Goal: Book appointment/travel/reservation

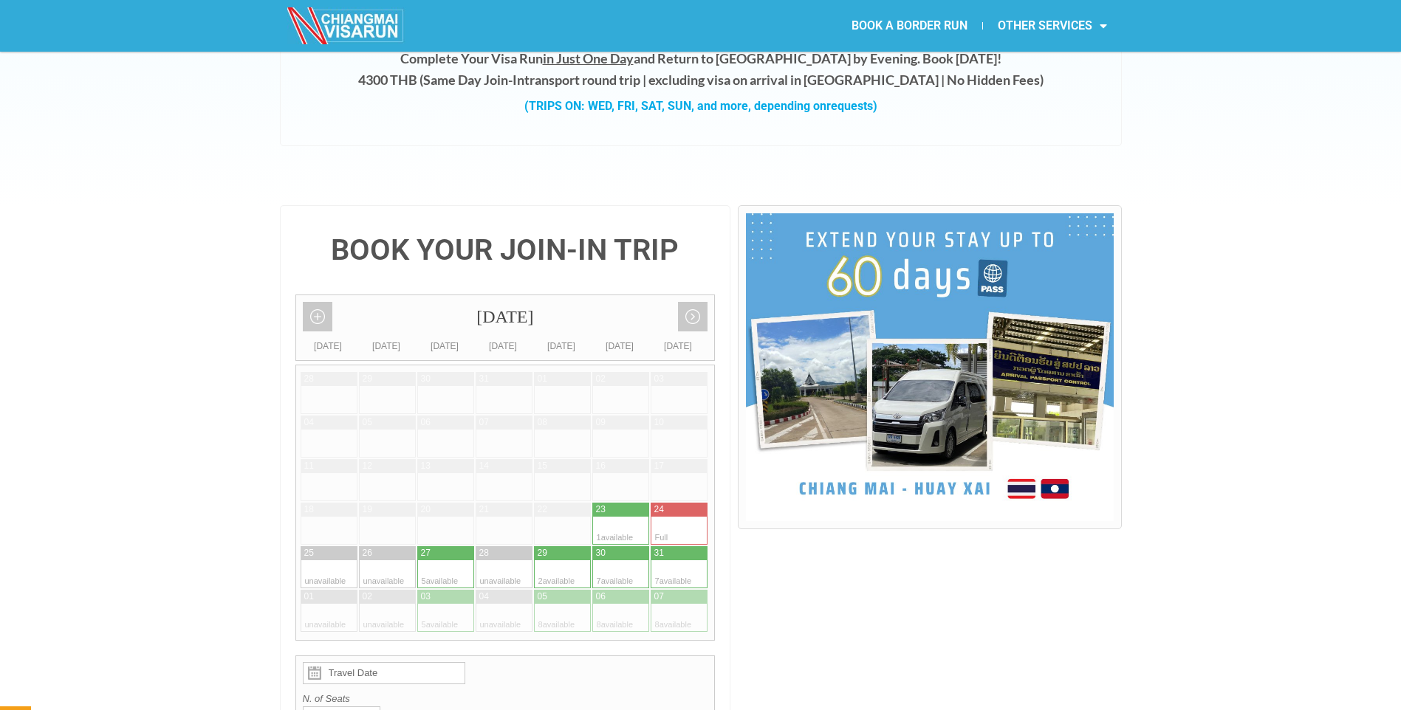
scroll to position [222, 0]
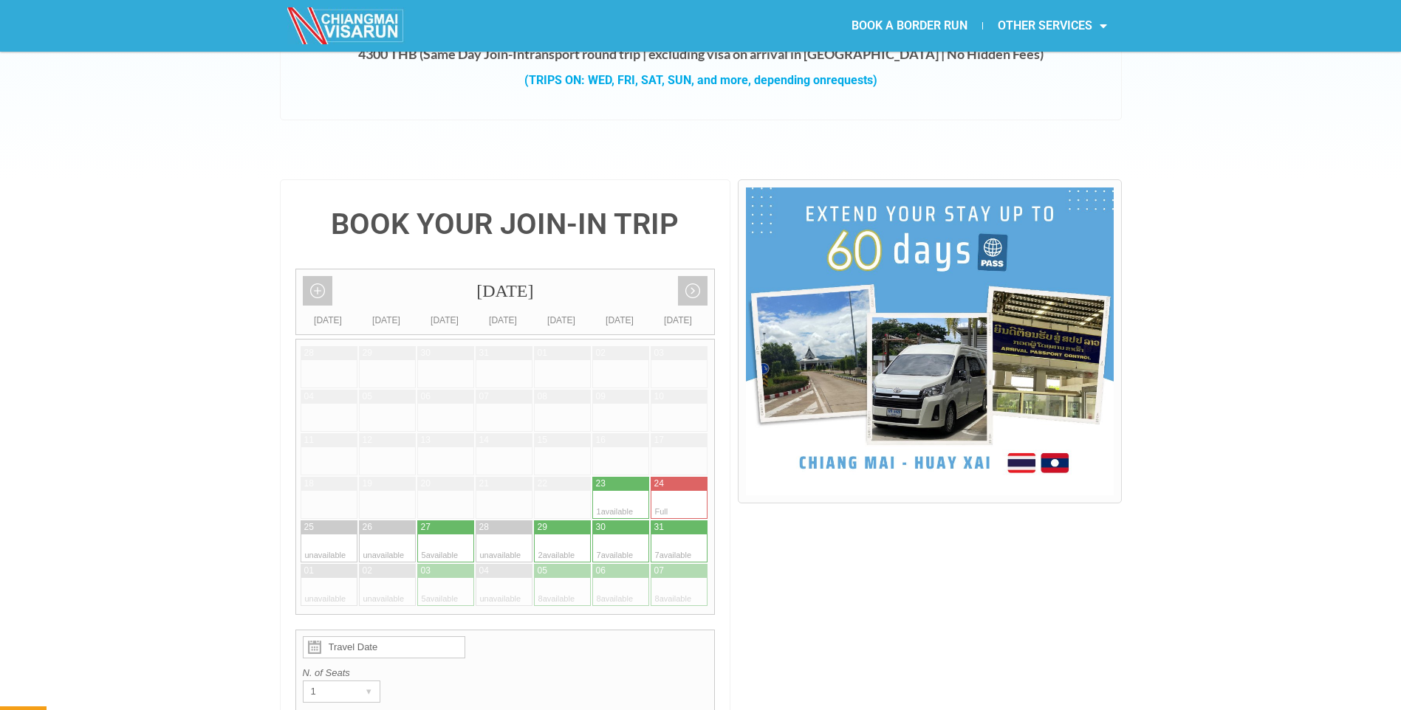
click at [614, 491] on div at bounding box center [606, 505] width 29 height 28
type input "23 August 2025"
radio input "true"
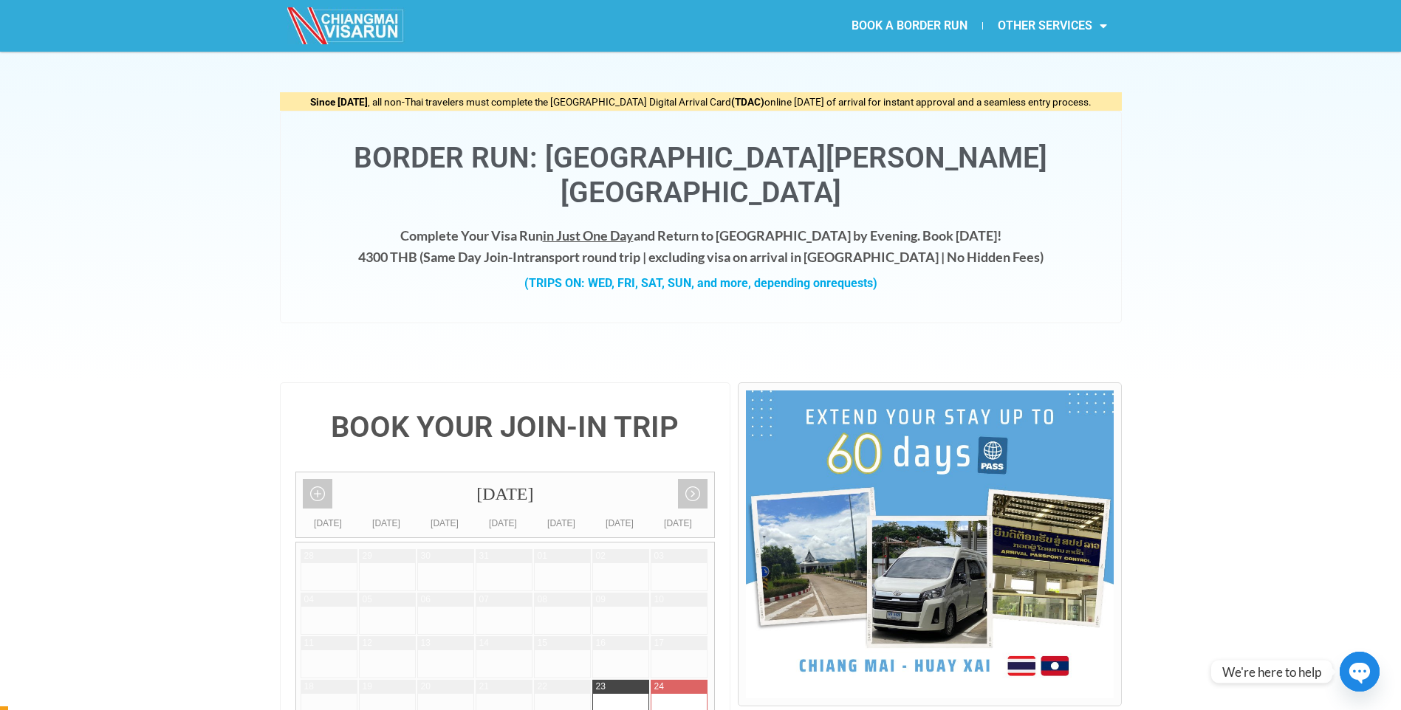
scroll to position [0, 0]
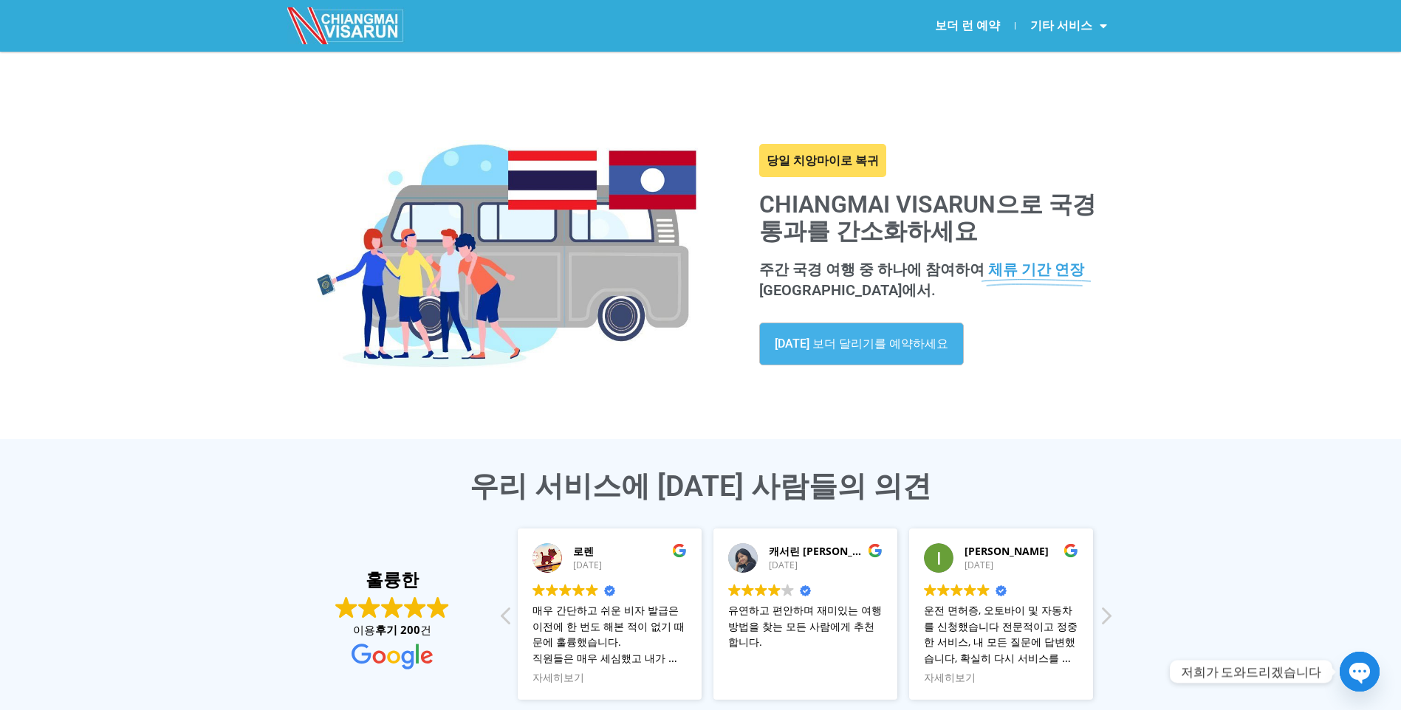
scroll to position [74, 0]
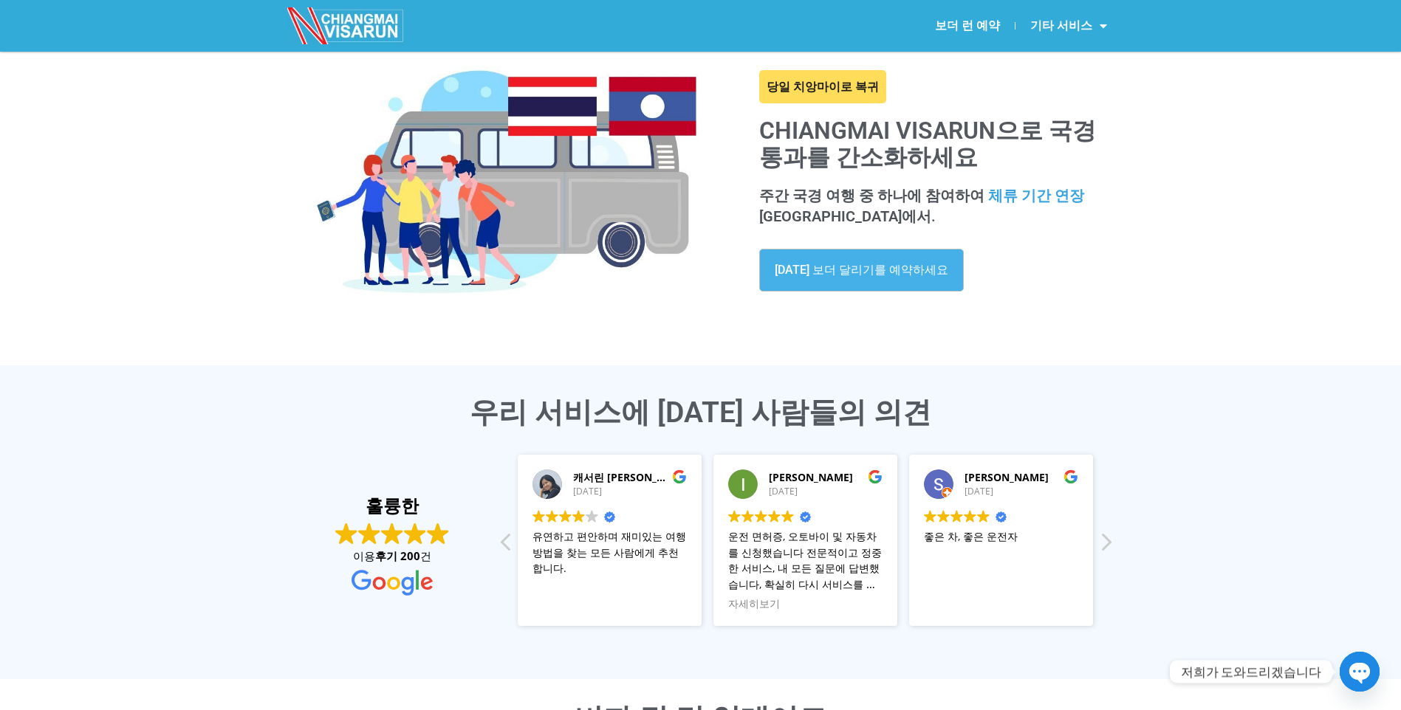
click at [885, 271] on span "[DATE] 보더 달리기를 예약하세요" at bounding box center [862, 270] width 174 height 12
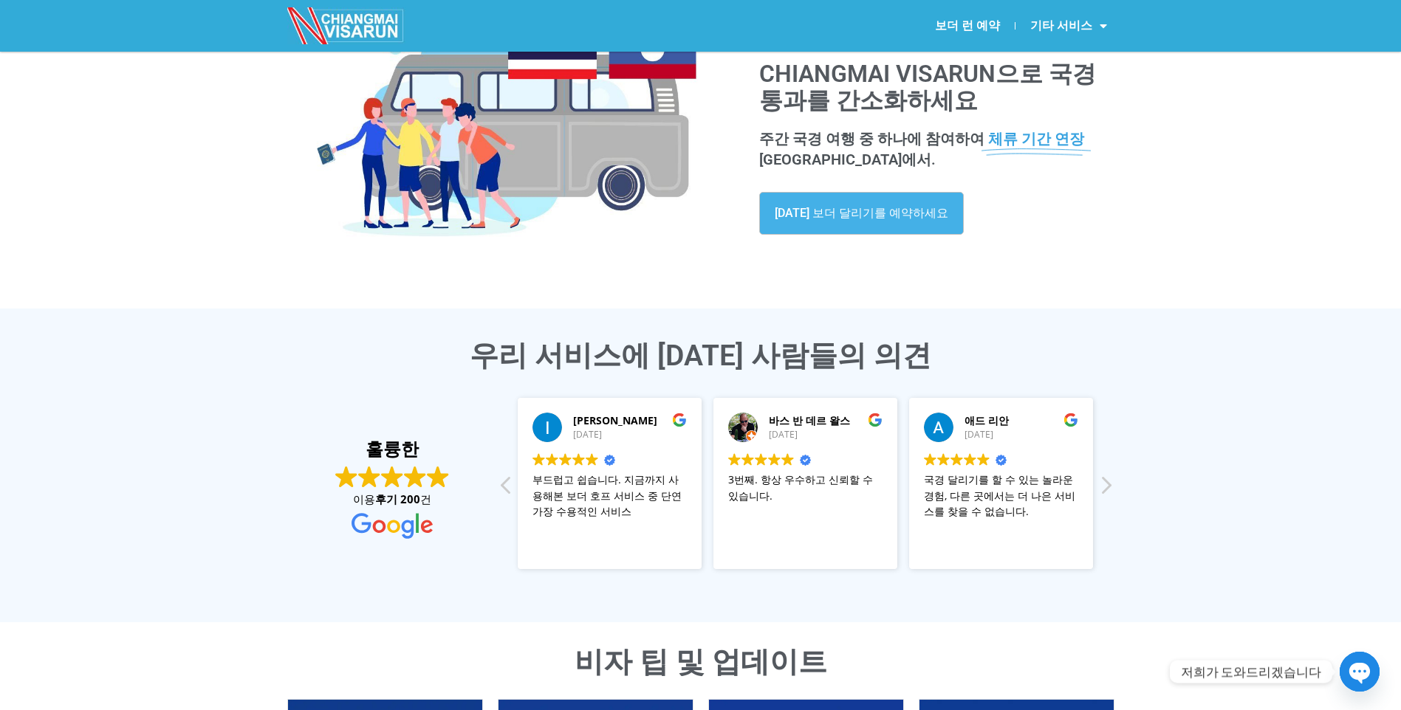
scroll to position [0, 0]
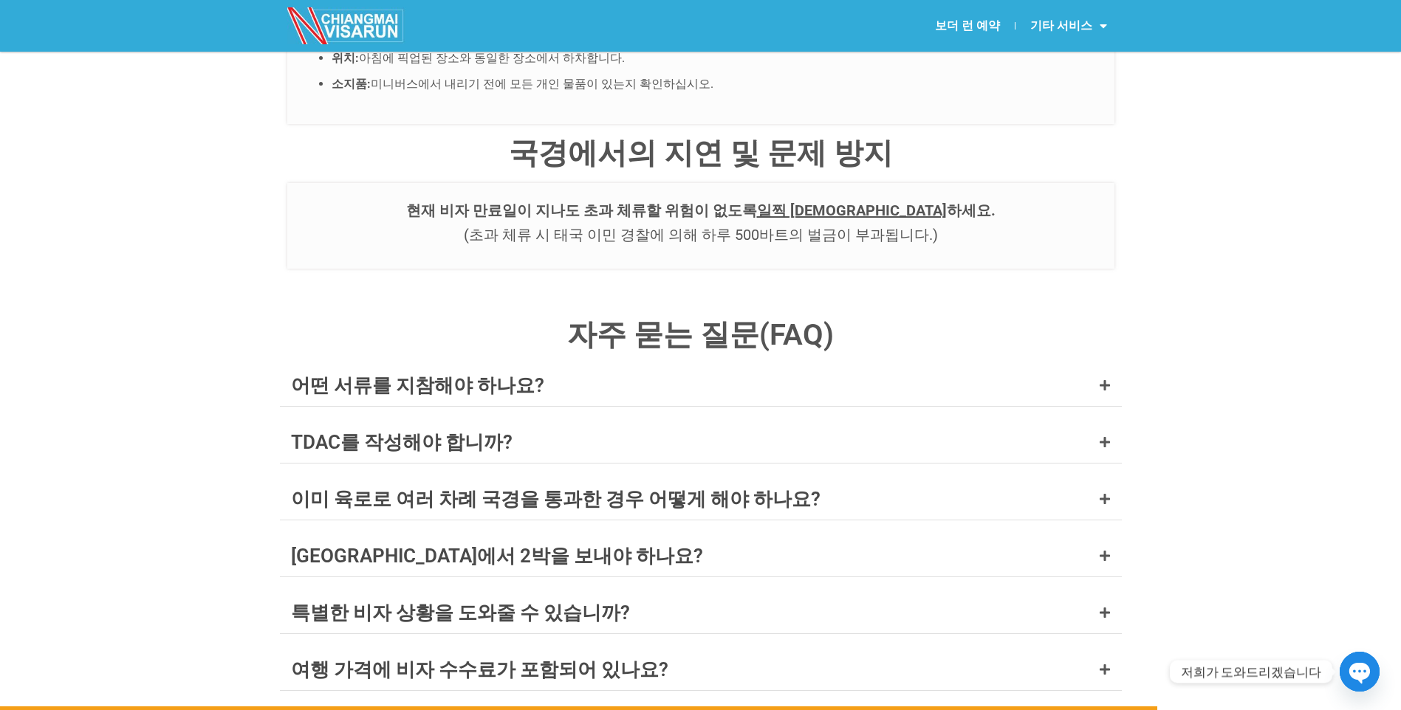
scroll to position [5391, 0]
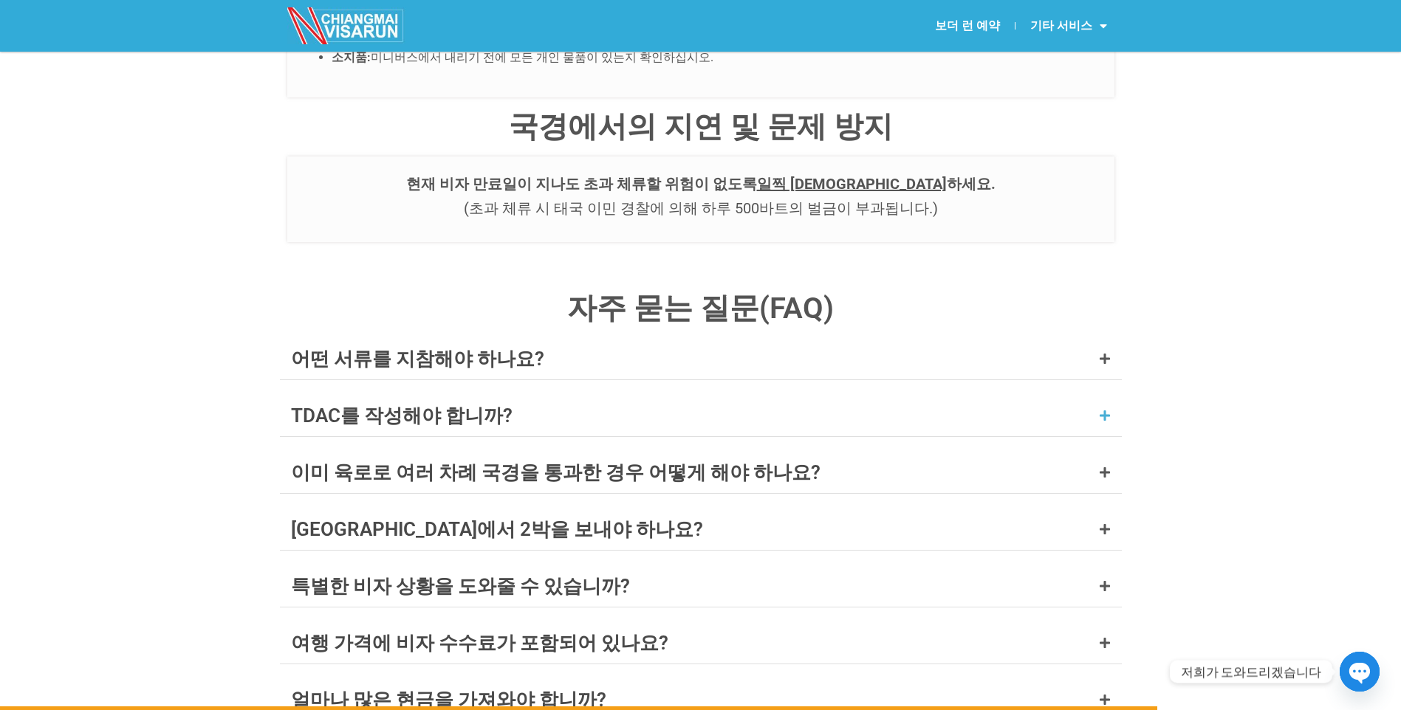
click at [465, 406] on div "TDAC를 작성해야 합니까?" at bounding box center [402, 415] width 222 height 19
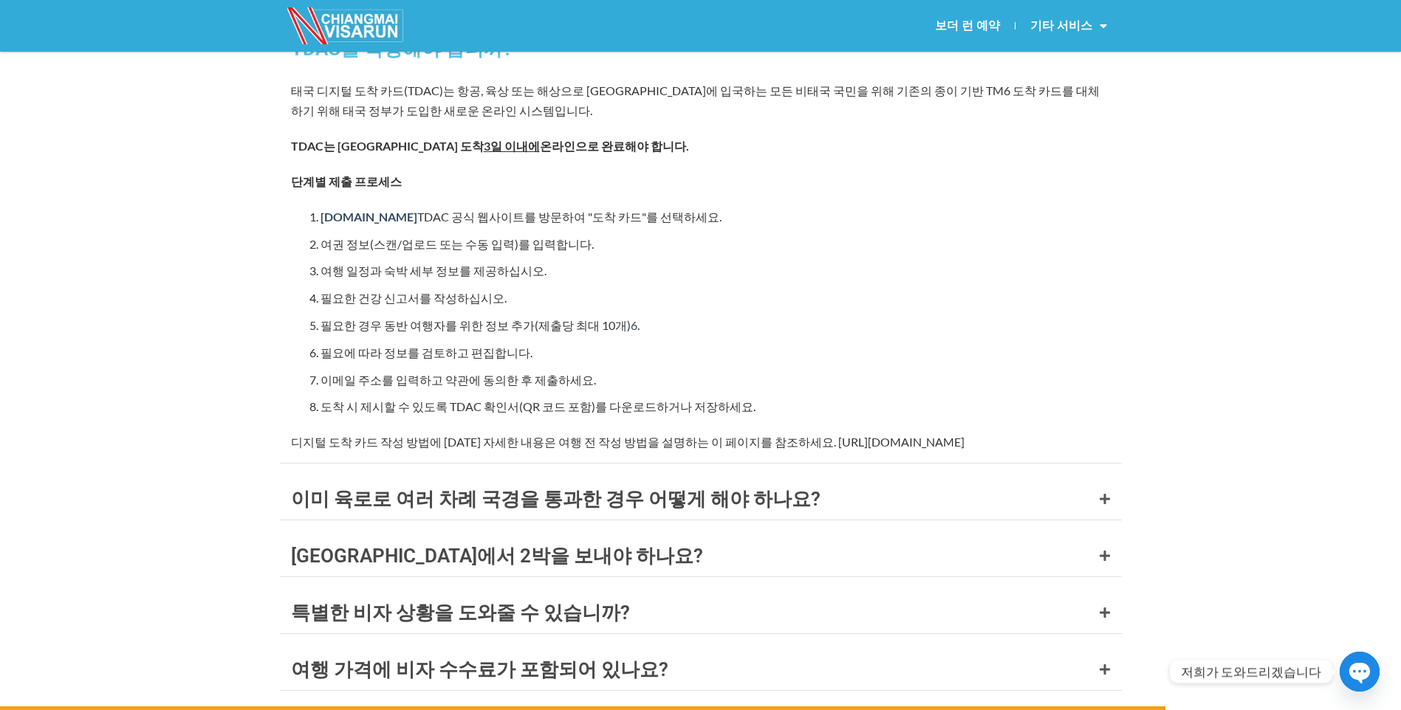
scroll to position [5760, 0]
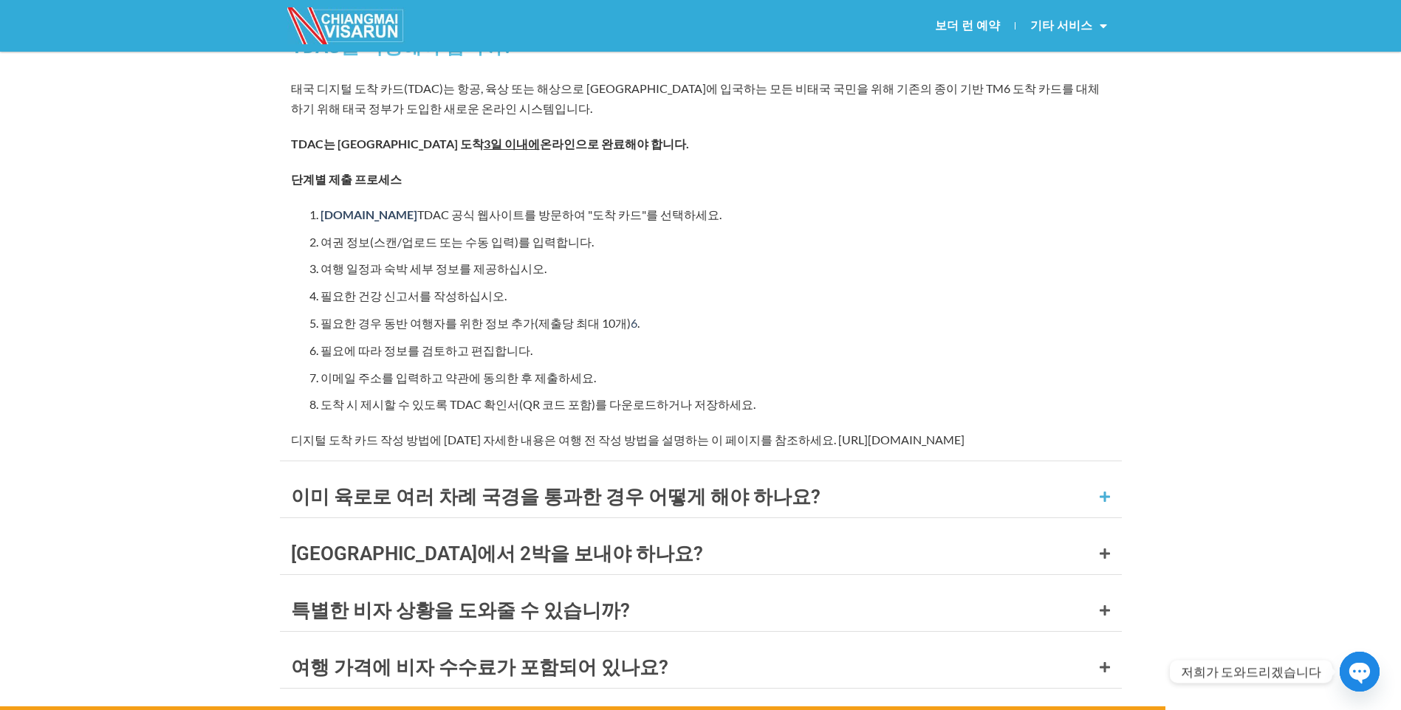
click at [682, 476] on div "이미 육로로 여러 차례 국경을 통과한 경우 어떻게 해야 하나요?" at bounding box center [701, 496] width 842 height 41
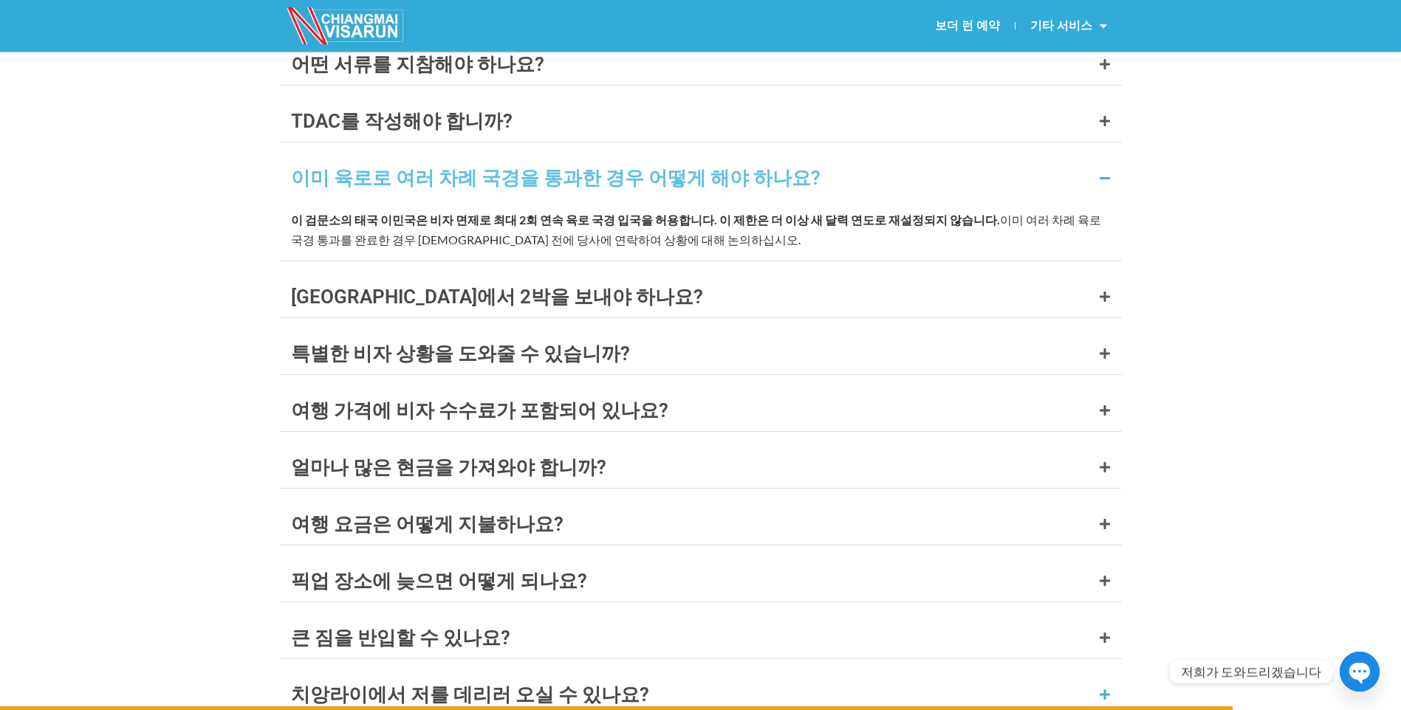
scroll to position [5685, 0]
click at [506, 288] on div "라오스에서 2박을 보내야 하나요?" at bounding box center [497, 297] width 412 height 19
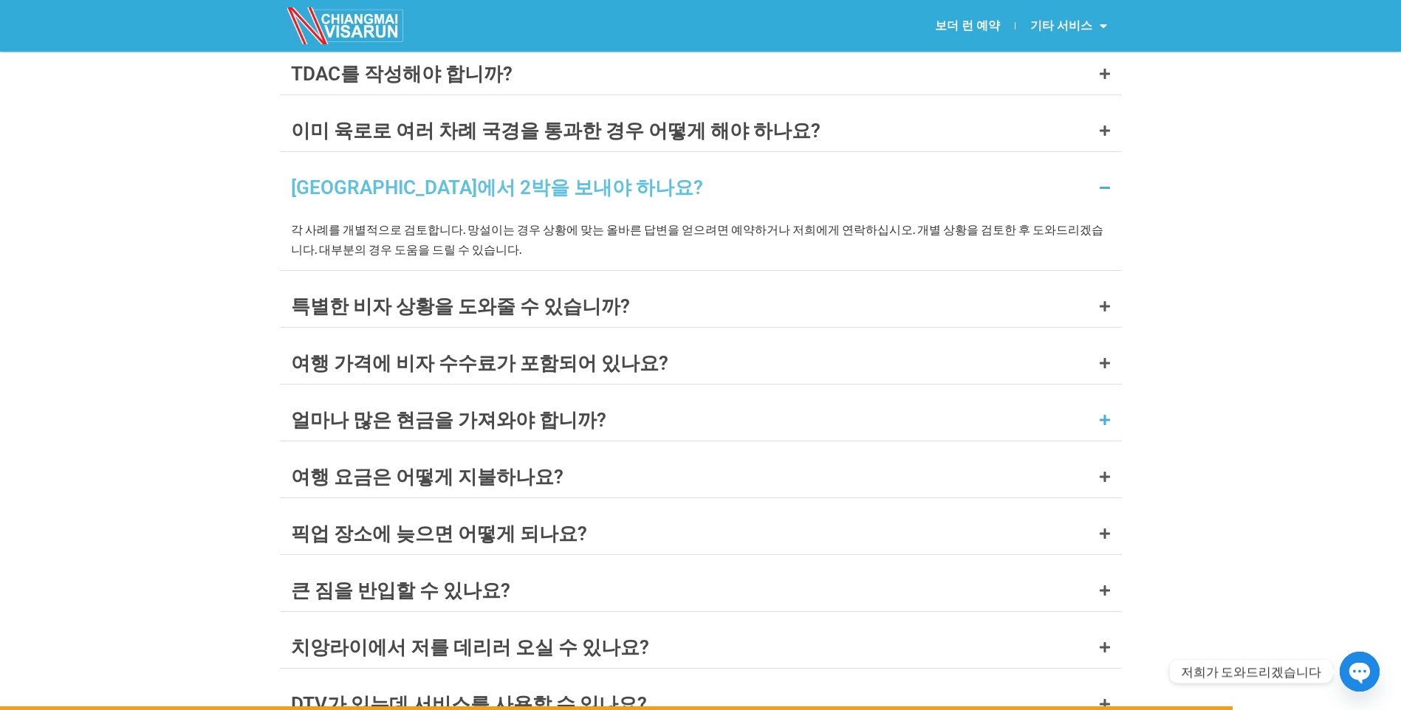
scroll to position [5759, 0]
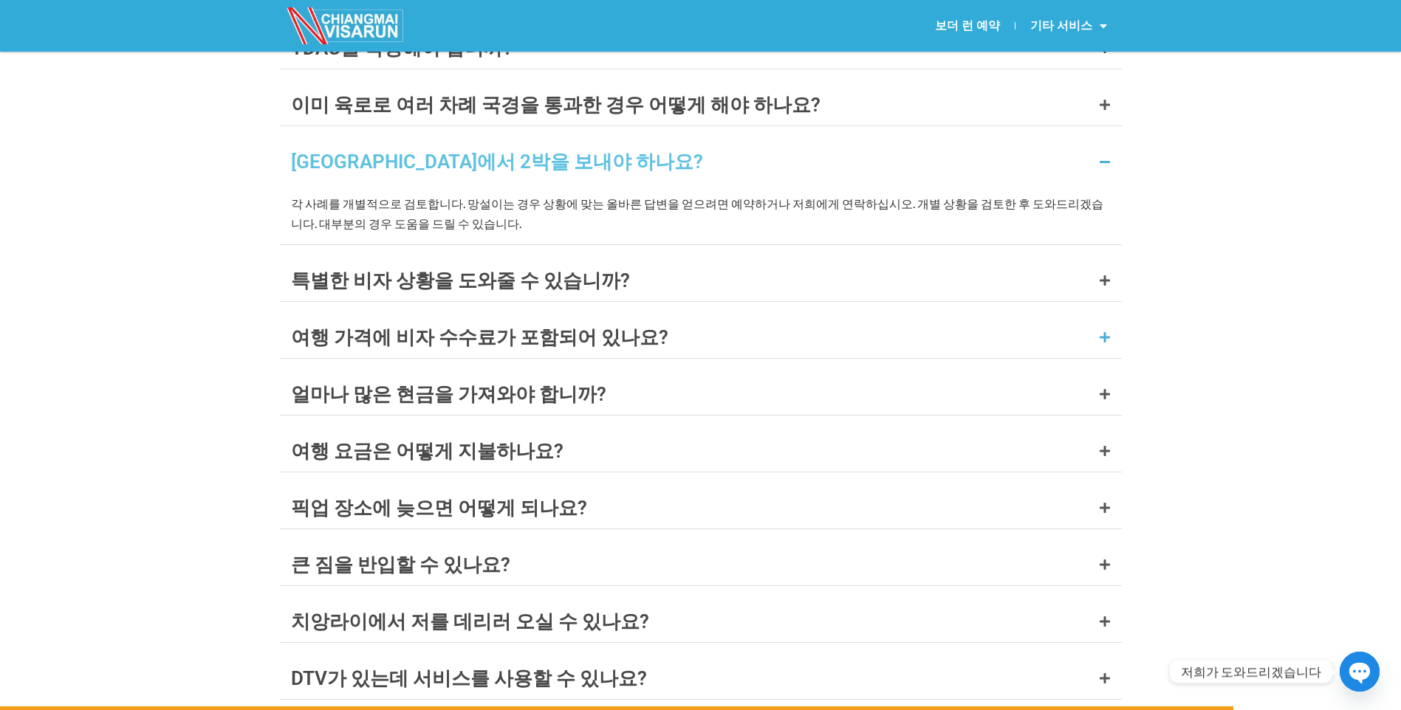
click at [527, 328] on div "여행 가격에 비자 수수료가 포함되어 있나요?" at bounding box center [479, 337] width 377 height 19
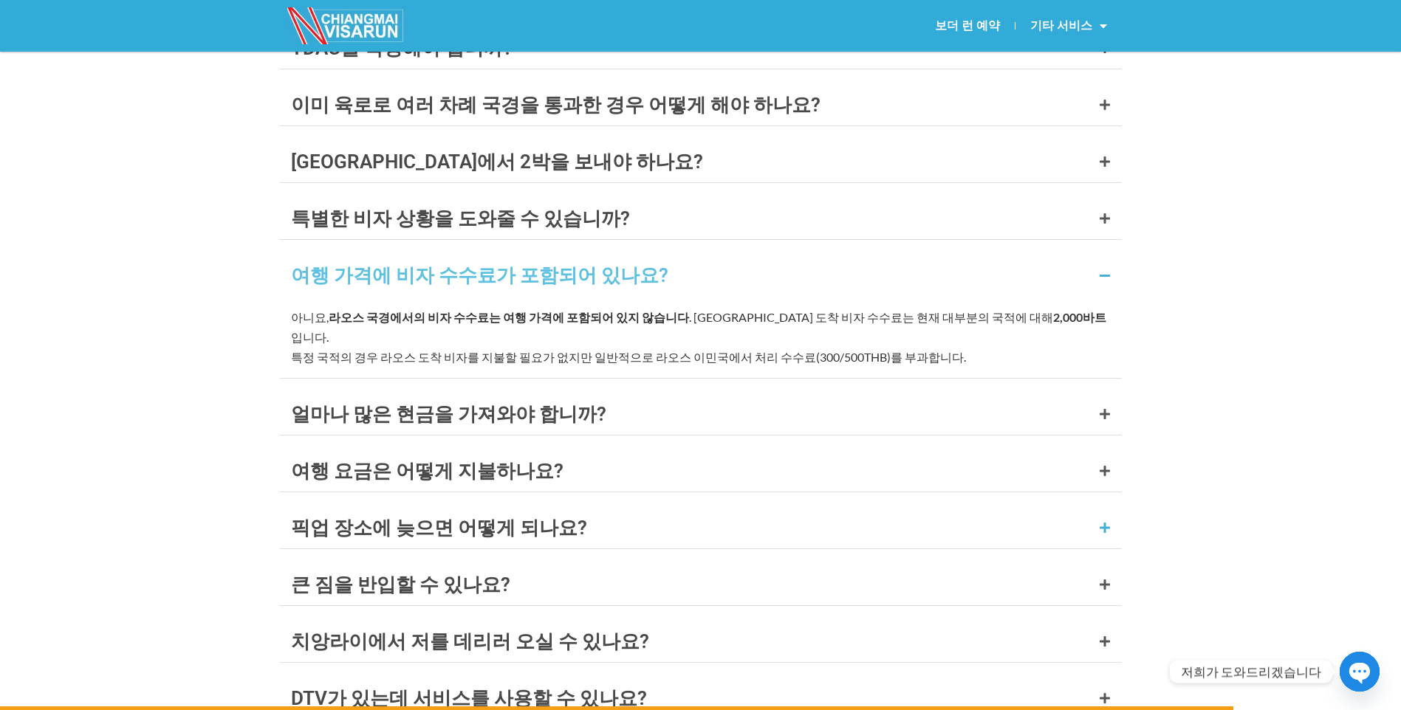
click at [540, 518] on div "픽업 장소에 늦으면 어떻게 되나요?" at bounding box center [439, 527] width 296 height 19
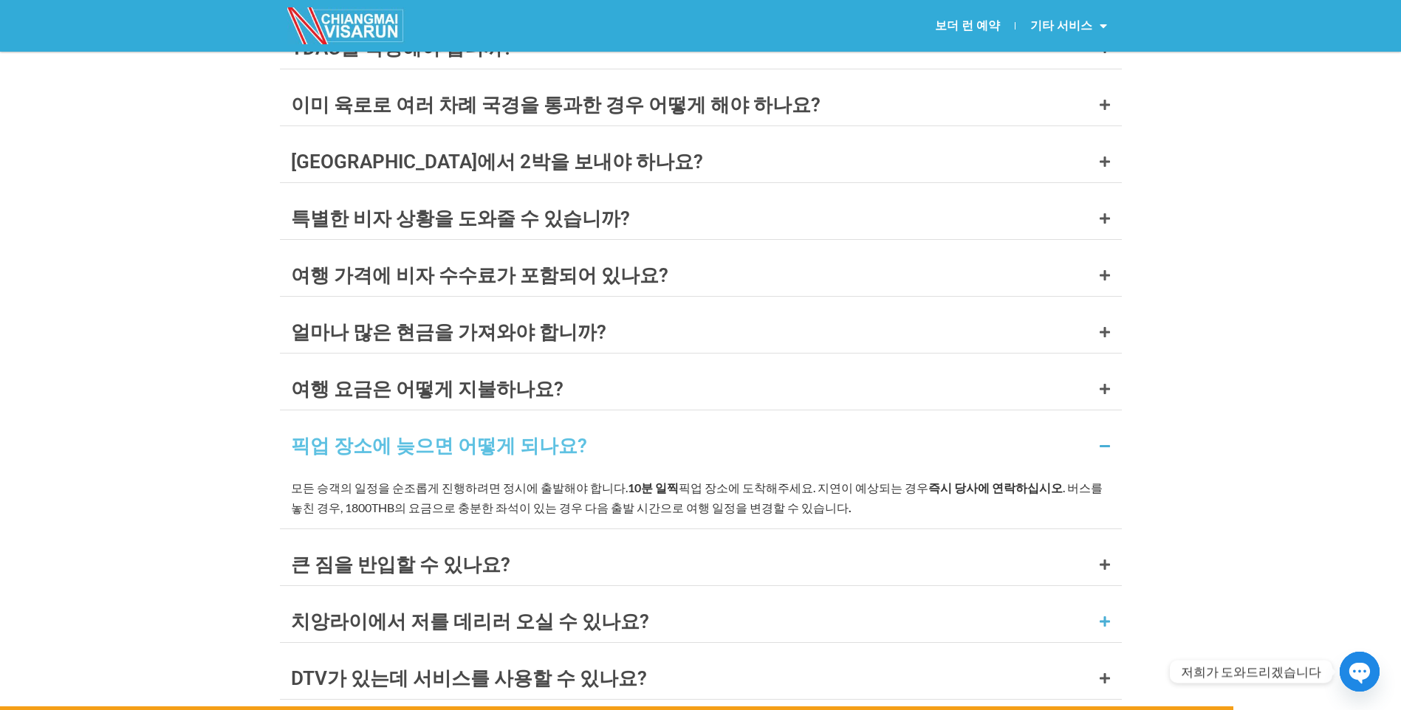
click at [580, 612] on div "치앙라이에서 저를 데리러 오실 수 있나요?" at bounding box center [470, 621] width 358 height 19
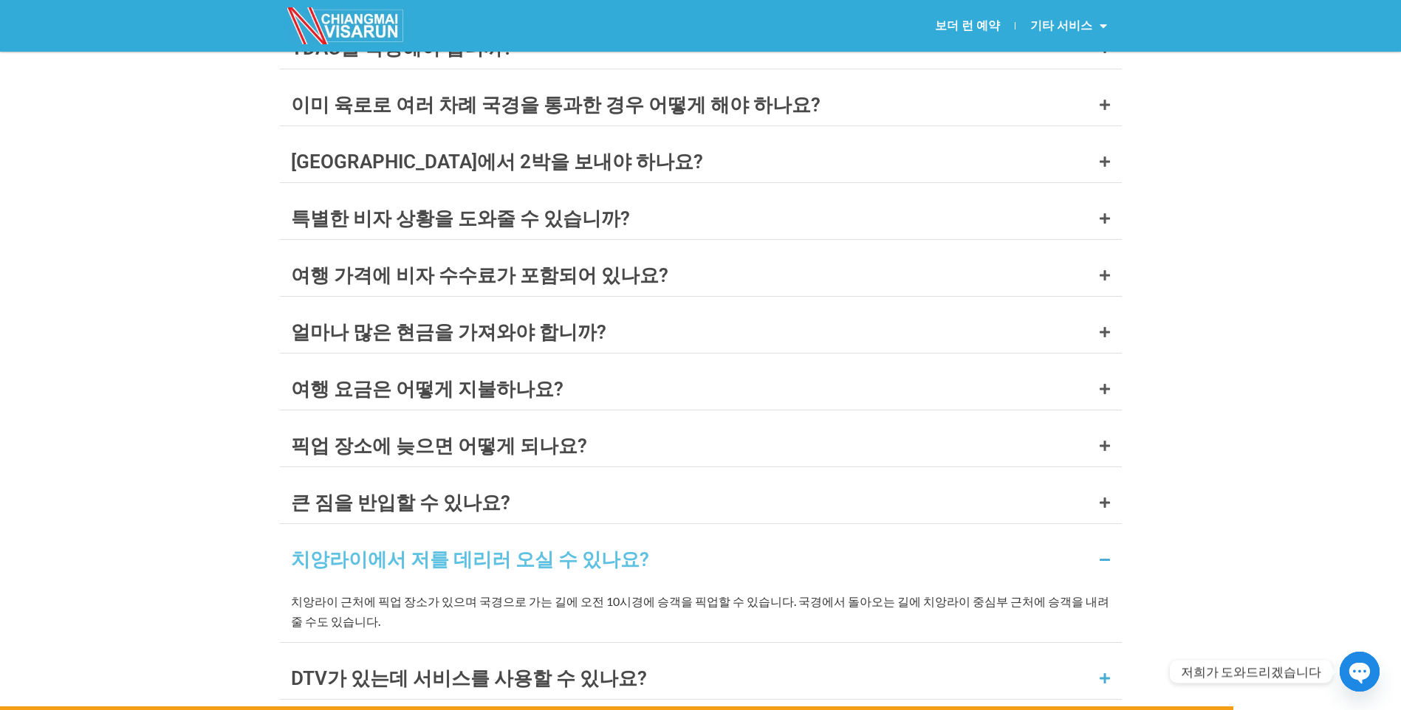
click at [596, 669] on div "DTV가 있는데 서비스를 사용할 수 있나요?" at bounding box center [469, 678] width 356 height 19
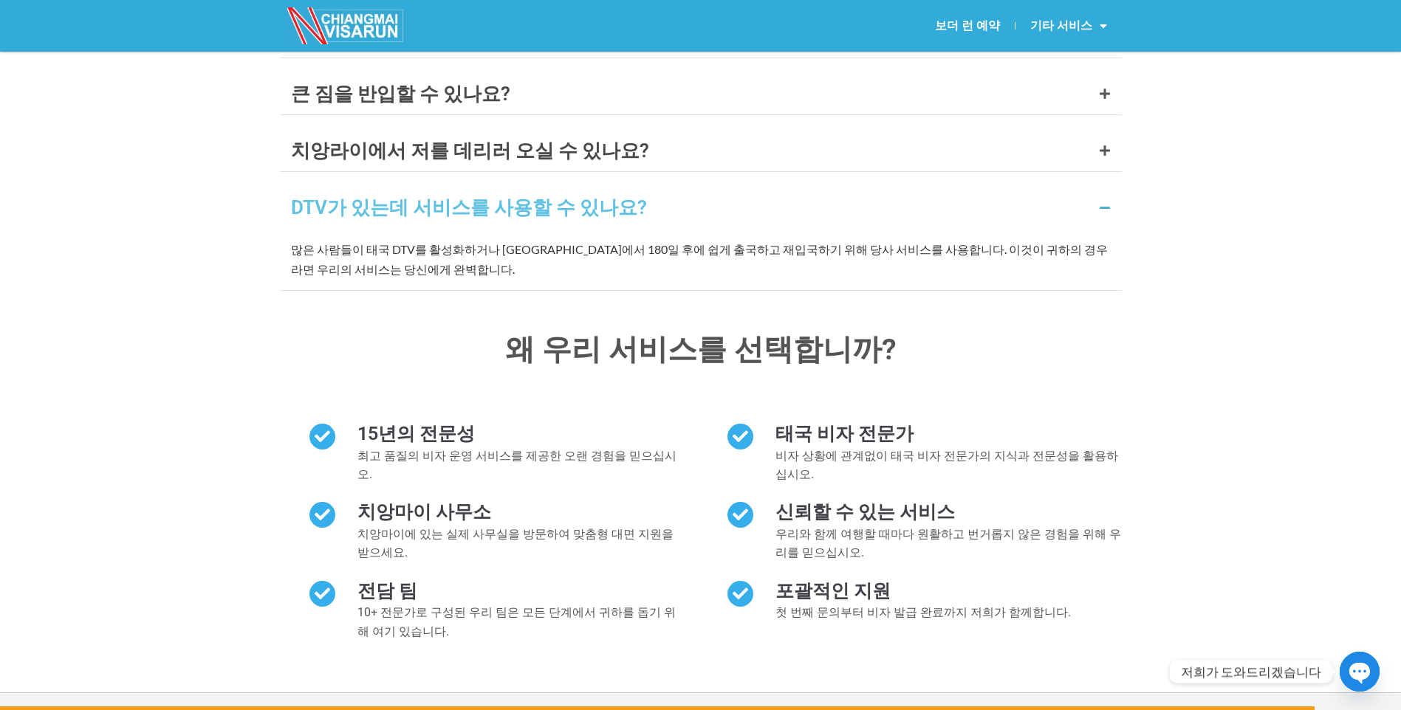
scroll to position [6202, 0]
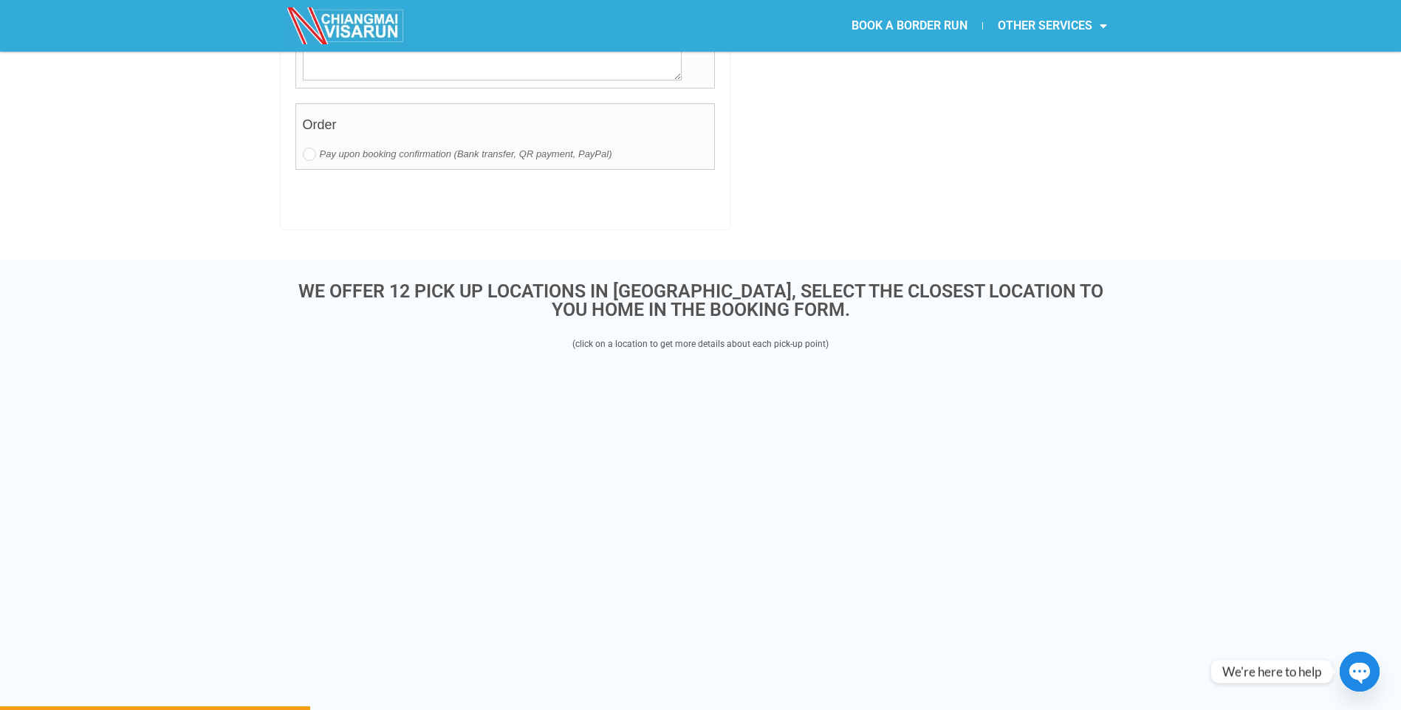
scroll to position [1699, 0]
